Goal: Task Accomplishment & Management: Manage account settings

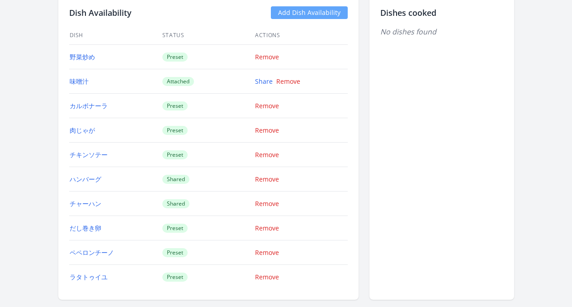
scroll to position [822, 0]
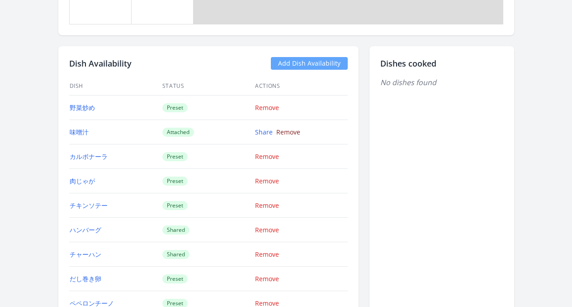
click at [286, 133] on link "Remove" at bounding box center [288, 132] width 24 height 9
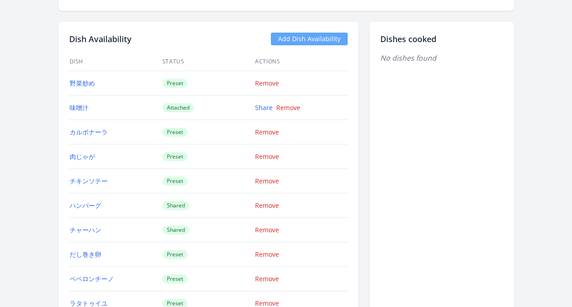
scroll to position [829, 0]
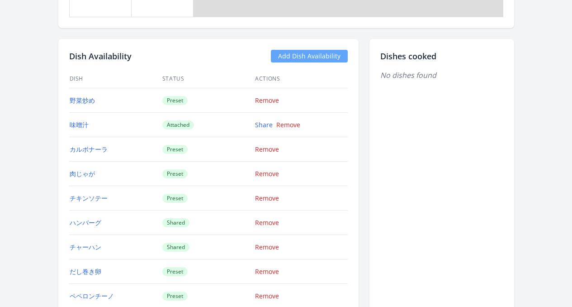
click at [309, 59] on link "Add Dish Availability" at bounding box center [309, 56] width 77 height 13
click at [328, 54] on link "Add Dish Availability" at bounding box center [309, 56] width 77 height 13
click at [324, 57] on link "Add Dish Availability" at bounding box center [309, 56] width 77 height 13
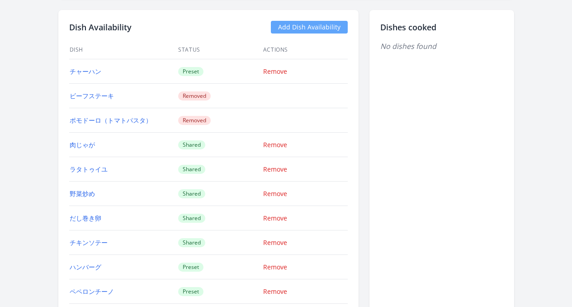
scroll to position [968, 0]
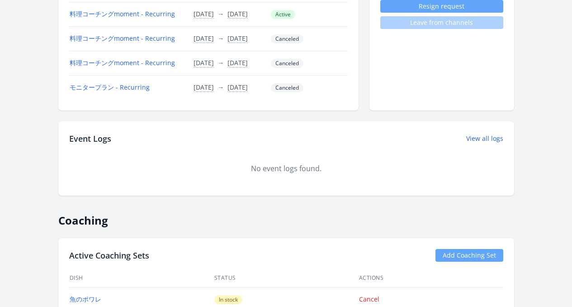
scroll to position [190, 0]
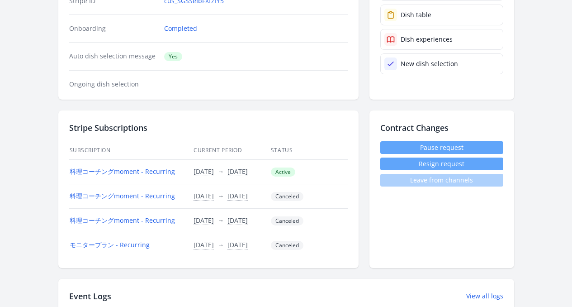
scroll to position [210, 0]
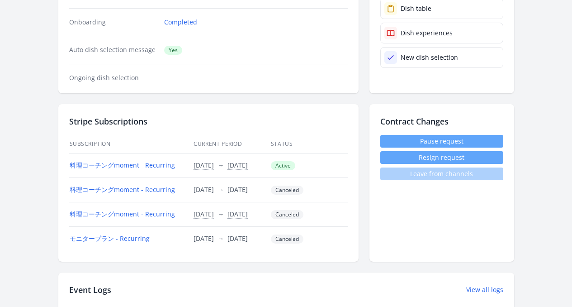
drag, startPoint x: 157, startPoint y: 167, endPoint x: 248, endPoint y: 169, distance: 91.0
click at [248, 169] on tr "料理コーチングmoment - Recurring 17/Aug/2025 Time conversion UTC Sun, 17 Aug 2025 3:00…" at bounding box center [208, 165] width 279 height 24
click at [255, 163] on td "17/Aug/2025 Time conversion UTC Sun, 17 Aug 2025 3:00PM Asia/Tokyo · You Mon, 1…" at bounding box center [231, 165] width 77 height 24
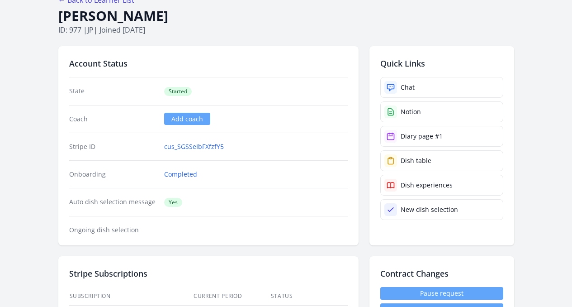
scroll to position [0, 0]
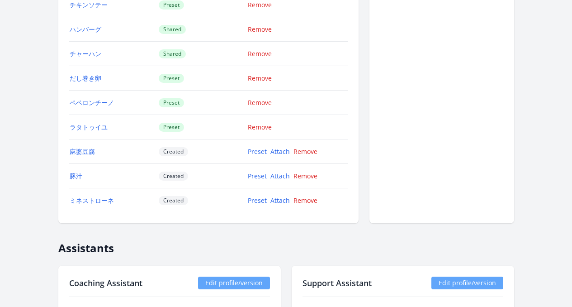
scroll to position [1030, 0]
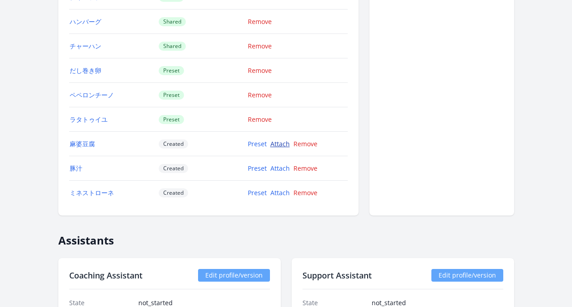
click at [282, 146] on link "Attach" at bounding box center [280, 143] width 19 height 9
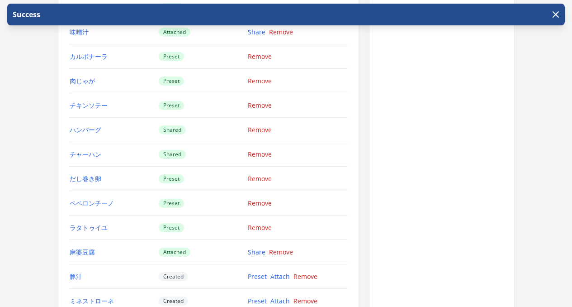
scroll to position [1058, 0]
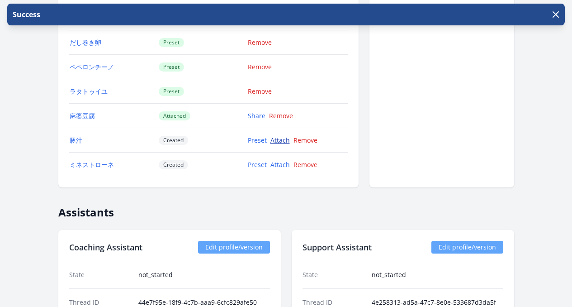
click at [285, 141] on link "Attach" at bounding box center [280, 140] width 19 height 9
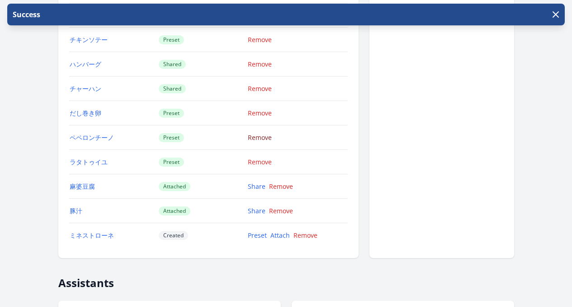
scroll to position [1005, 0]
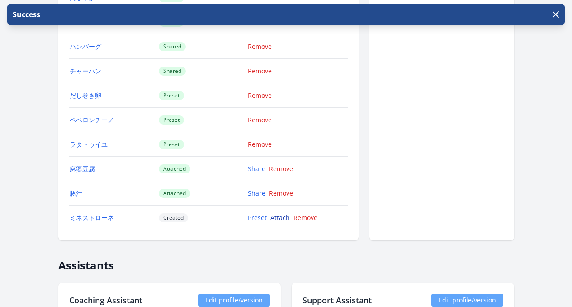
click at [285, 216] on link "Attach" at bounding box center [280, 217] width 19 height 9
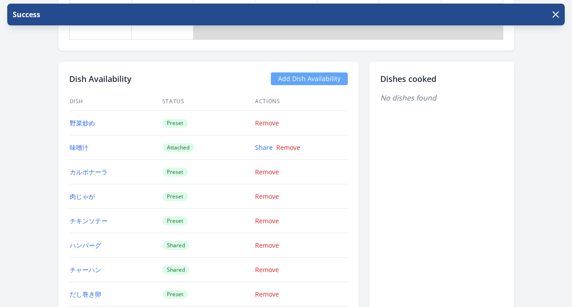
scroll to position [839, 0]
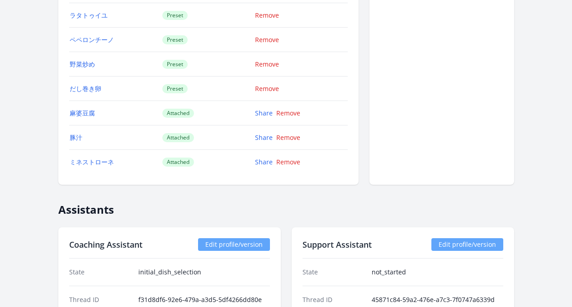
scroll to position [1067, 0]
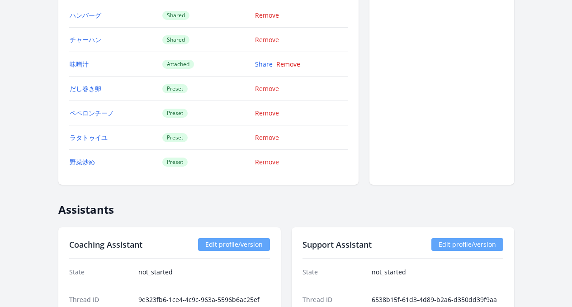
scroll to position [1069, 0]
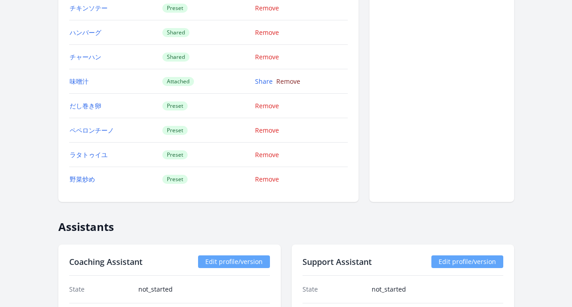
click at [292, 82] on link "Remove" at bounding box center [288, 81] width 24 height 9
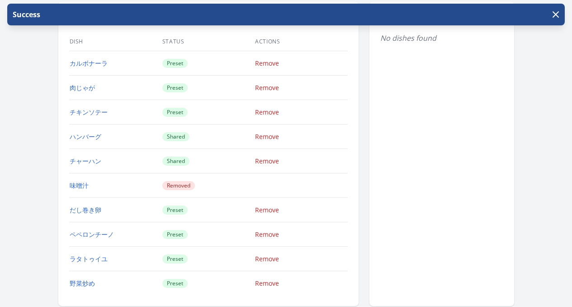
scroll to position [949, 0]
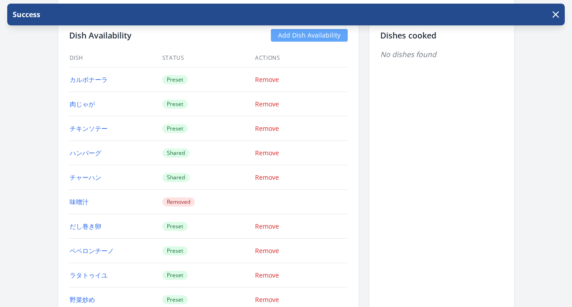
click at [322, 40] on link "Add Dish Availability" at bounding box center [309, 35] width 77 height 13
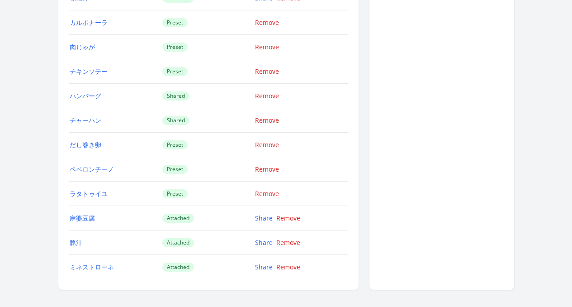
scroll to position [848, 0]
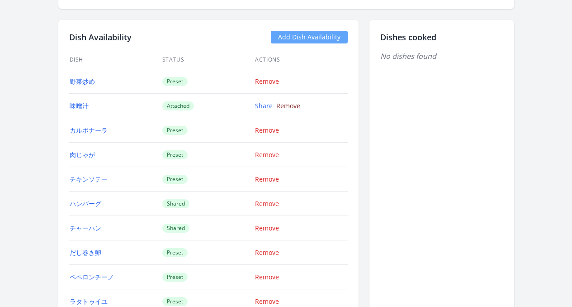
click at [286, 106] on link "Remove" at bounding box center [288, 105] width 24 height 9
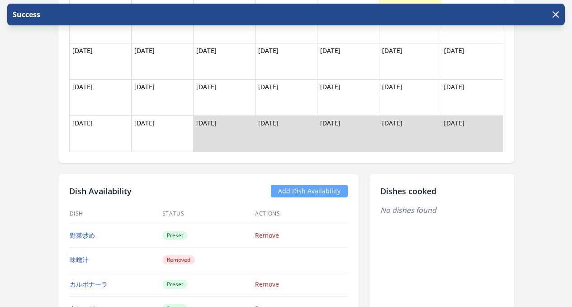
scroll to position [882, 0]
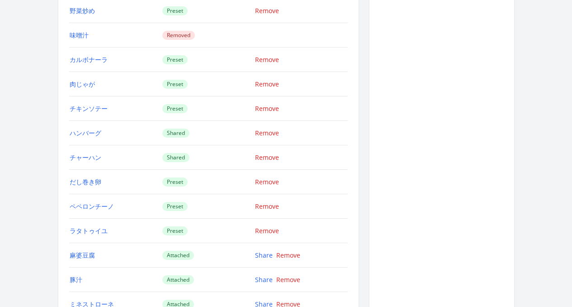
scroll to position [969, 0]
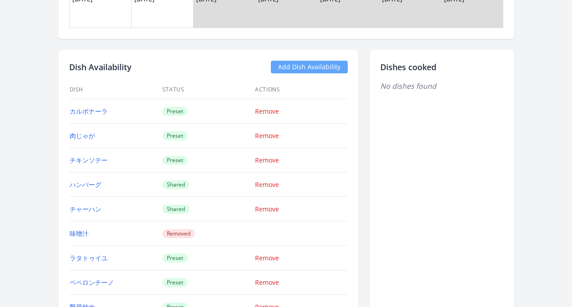
scroll to position [943, 0]
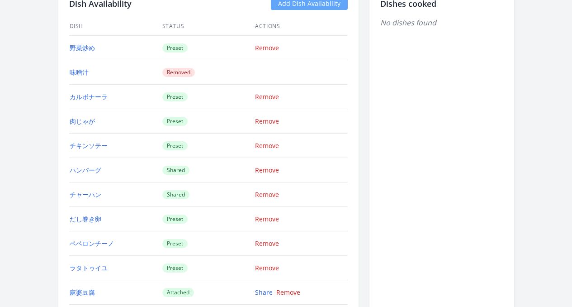
scroll to position [938, 0]
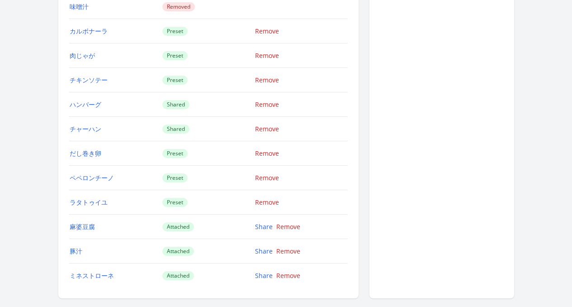
scroll to position [993, 0]
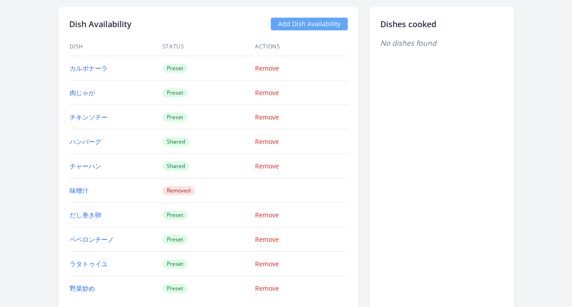
scroll to position [932, 0]
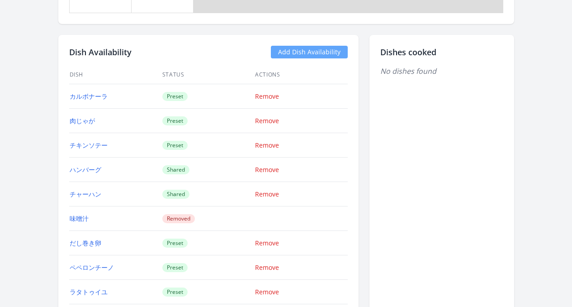
click at [319, 51] on link "Add Dish Availability" at bounding box center [309, 52] width 77 height 13
click at [324, 55] on link "Add Dish Availability" at bounding box center [309, 52] width 77 height 13
click at [342, 58] on div "Dish Availability Add Dish Availability Dish Status Actions カルボナーラ Preset Remov…" at bounding box center [208, 187] width 300 height 304
click at [340, 56] on link "Add Dish Availability" at bounding box center [309, 52] width 77 height 13
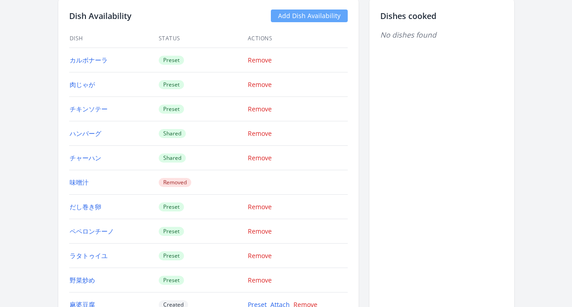
scroll to position [1113, 0]
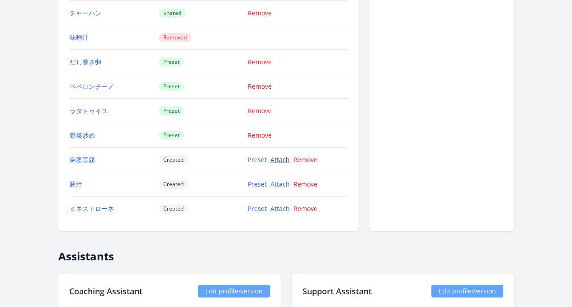
click at [286, 162] on link "Attach" at bounding box center [280, 159] width 19 height 9
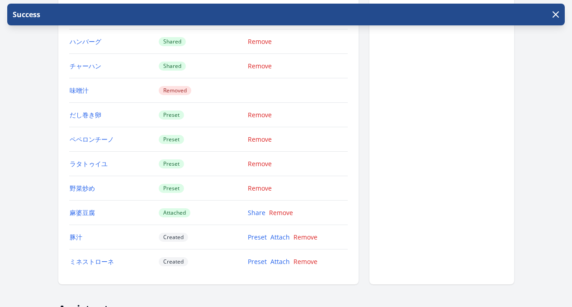
scroll to position [1075, 0]
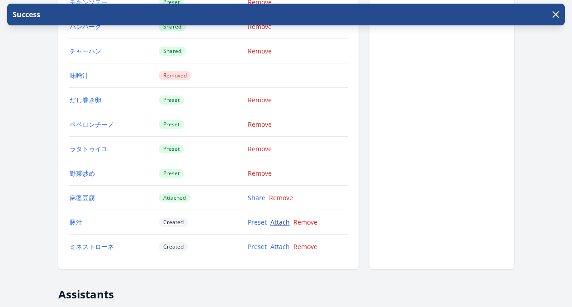
click at [282, 223] on link "Attach" at bounding box center [280, 222] width 19 height 9
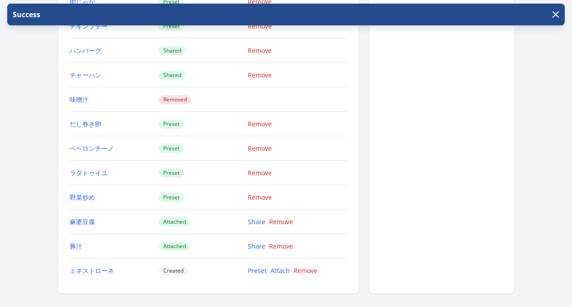
scroll to position [1104, 0]
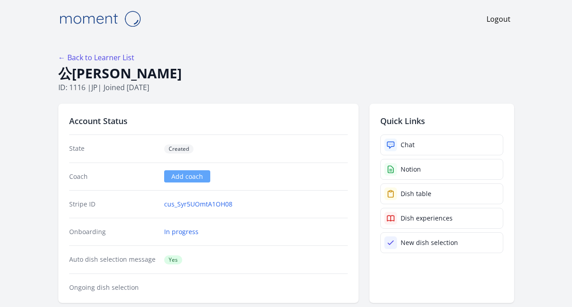
scroll to position [1104, 0]
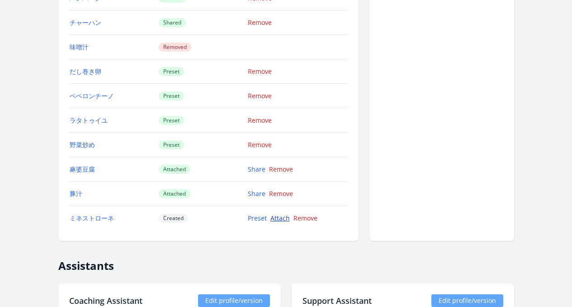
click at [284, 221] on link "Attach" at bounding box center [280, 218] width 19 height 9
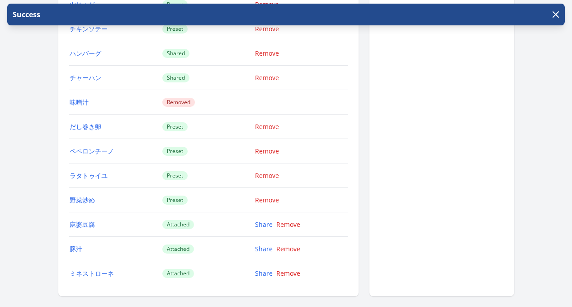
scroll to position [1050, 0]
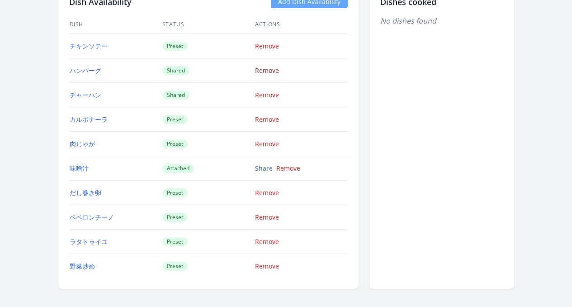
scroll to position [1142, 0]
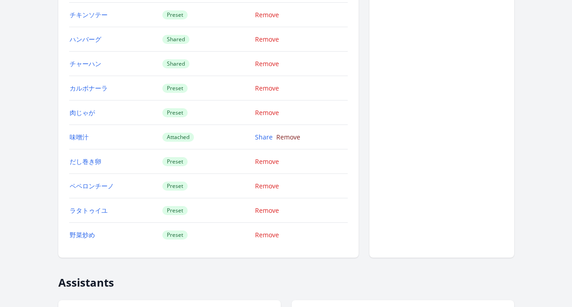
click at [287, 136] on link "Remove" at bounding box center [288, 137] width 24 height 9
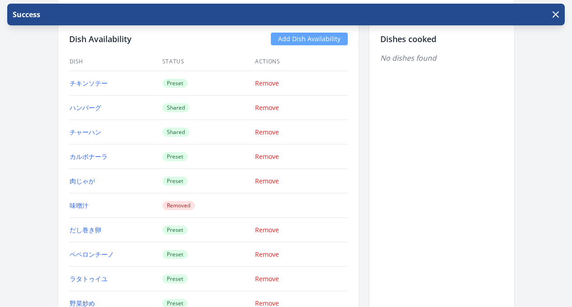
scroll to position [1007, 0]
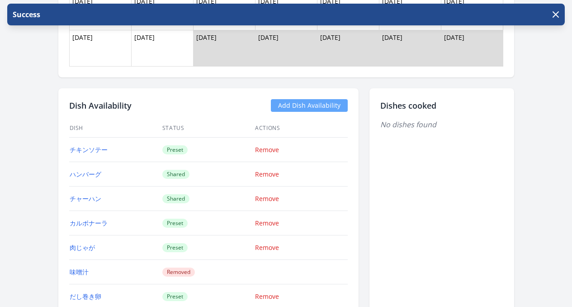
click at [316, 109] on link "Add Dish Availability" at bounding box center [309, 105] width 77 height 13
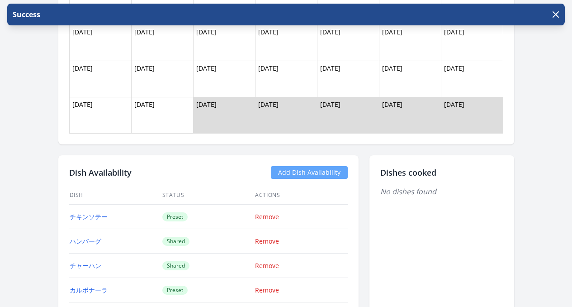
scroll to position [920, 0]
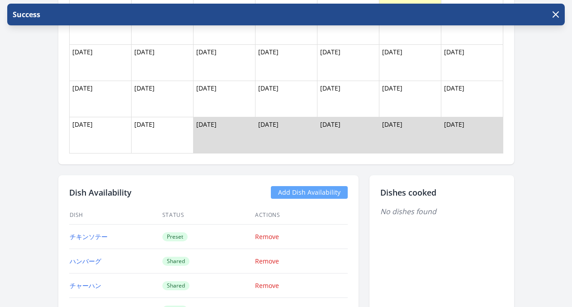
click at [322, 193] on link "Add Dish Availability" at bounding box center [309, 192] width 77 height 13
click at [333, 191] on link "Add Dish Availability" at bounding box center [309, 192] width 77 height 13
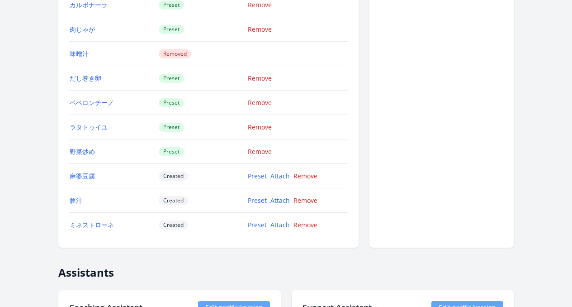
scroll to position [1318, 0]
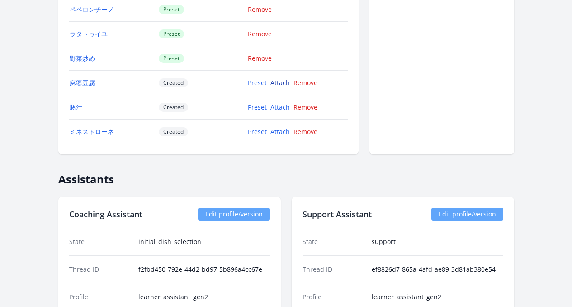
click at [289, 84] on link "Attach" at bounding box center [280, 82] width 19 height 9
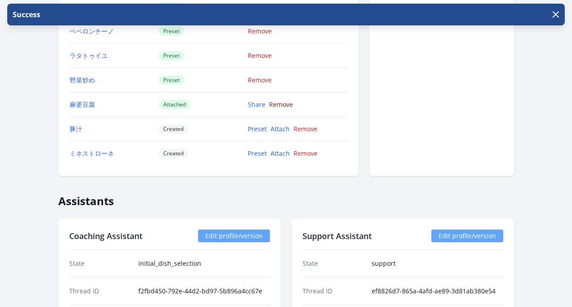
scroll to position [1297, 0]
click at [282, 129] on link "Attach" at bounding box center [280, 128] width 19 height 9
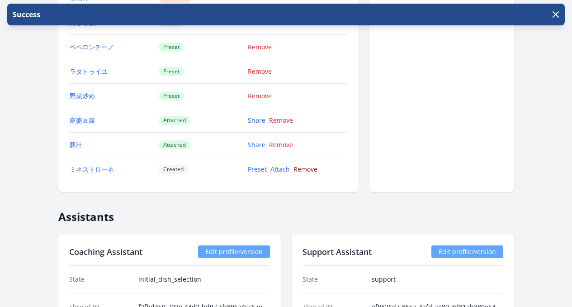
scroll to position [1342, 0]
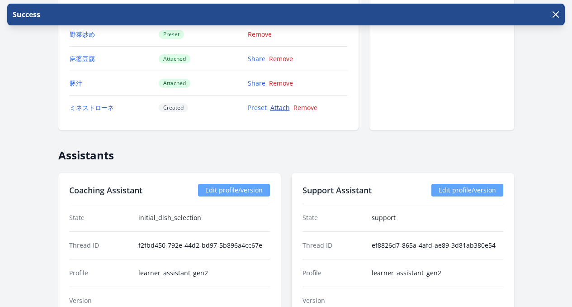
click at [285, 109] on link "Attach" at bounding box center [280, 107] width 19 height 9
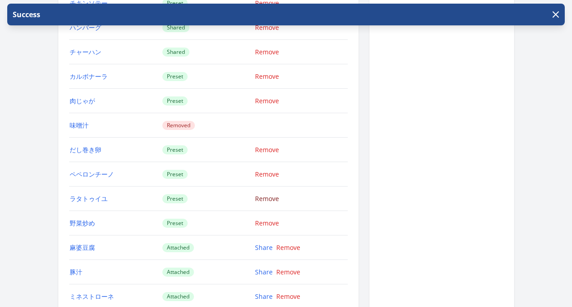
scroll to position [1235, 0]
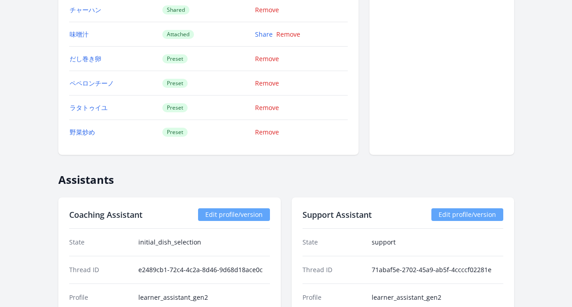
scroll to position [953, 0]
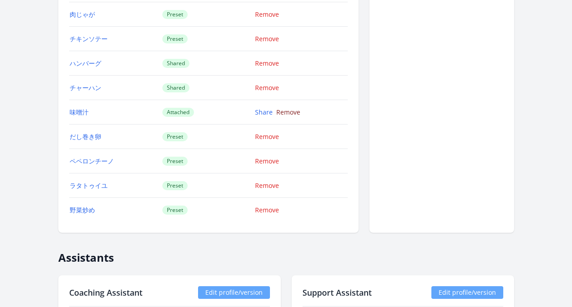
click at [291, 111] on link "Remove" at bounding box center [288, 112] width 24 height 9
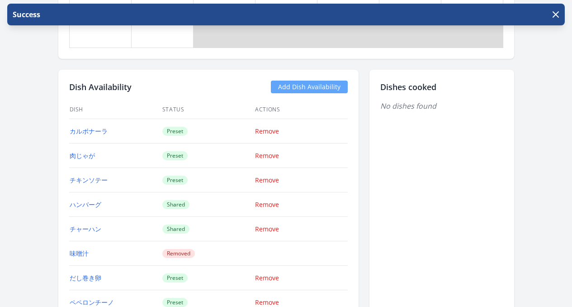
scroll to position [799, 0]
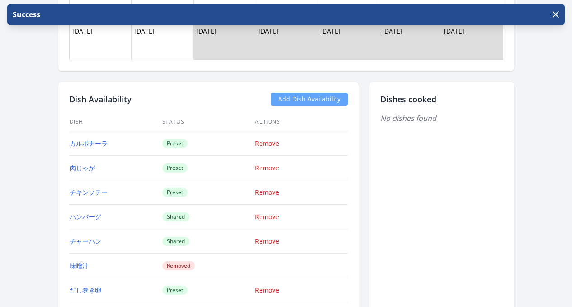
click at [327, 102] on link "Add Dish Availability" at bounding box center [309, 99] width 77 height 13
click at [324, 100] on link "Add Dish Availability" at bounding box center [309, 99] width 77 height 13
click at [300, 101] on link "Add Dish Availability" at bounding box center [309, 99] width 77 height 13
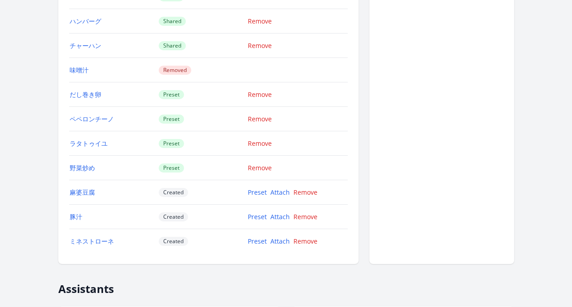
scroll to position [1040, 0]
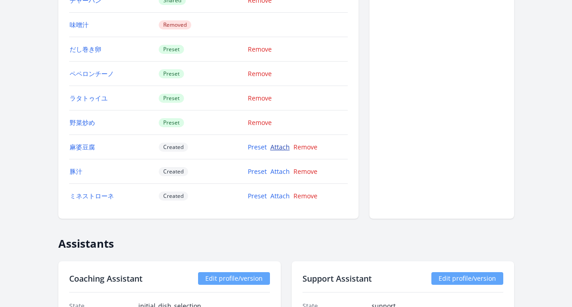
click at [286, 149] on link "Attach" at bounding box center [280, 147] width 19 height 9
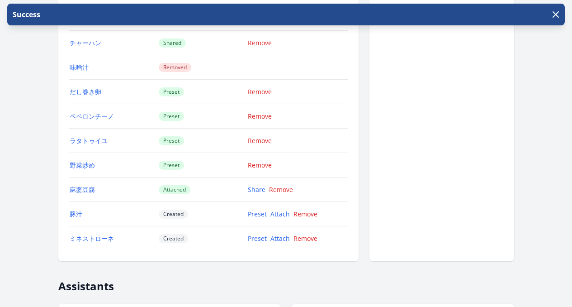
scroll to position [1020, 0]
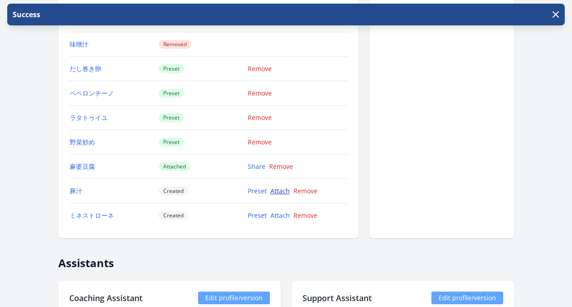
click at [286, 191] on link "Attach" at bounding box center [280, 190] width 19 height 9
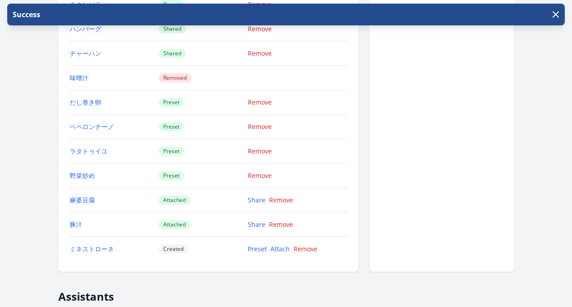
scroll to position [1070, 0]
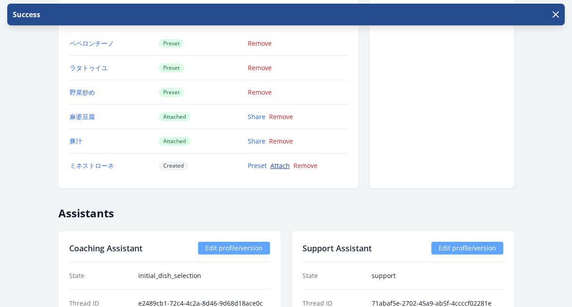
click at [280, 165] on link "Attach" at bounding box center [280, 165] width 19 height 9
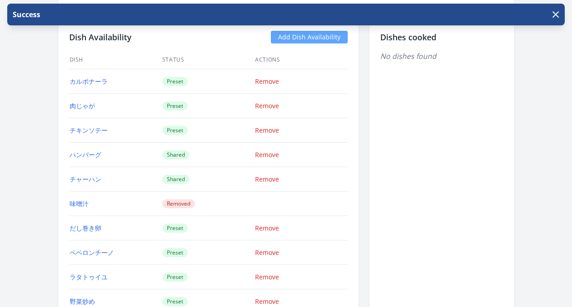
scroll to position [1050, 0]
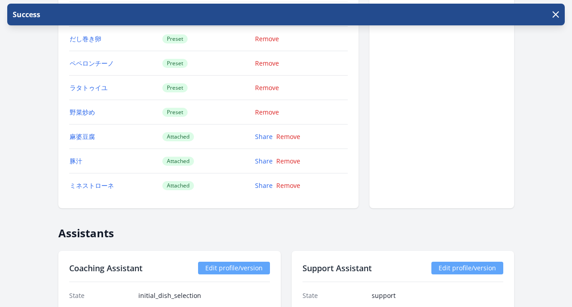
click at [208, 120] on td "Preset" at bounding box center [208, 112] width 93 height 24
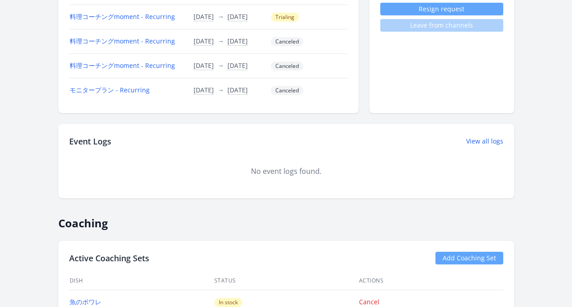
scroll to position [253, 0]
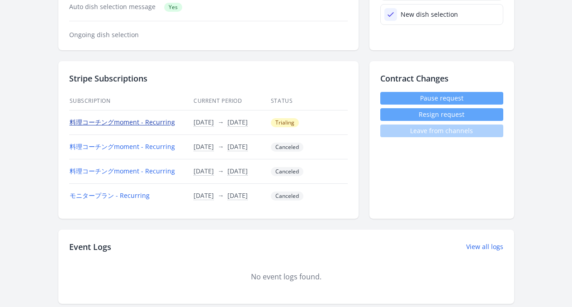
click at [115, 120] on link "料理コーチングmoment - Recurring" at bounding box center [122, 122] width 105 height 9
